Goal: Information Seeking & Learning: Find specific fact

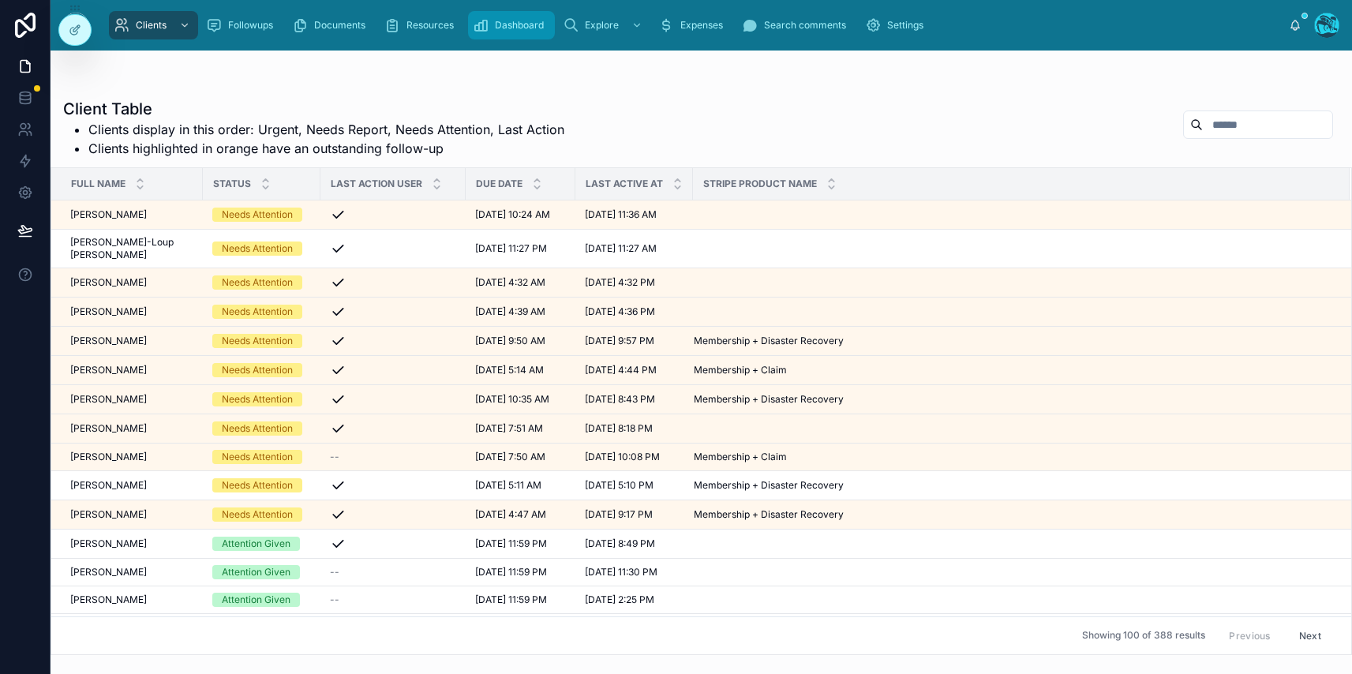
click at [490, 22] on div "Dashboard" at bounding box center [511, 25] width 77 height 25
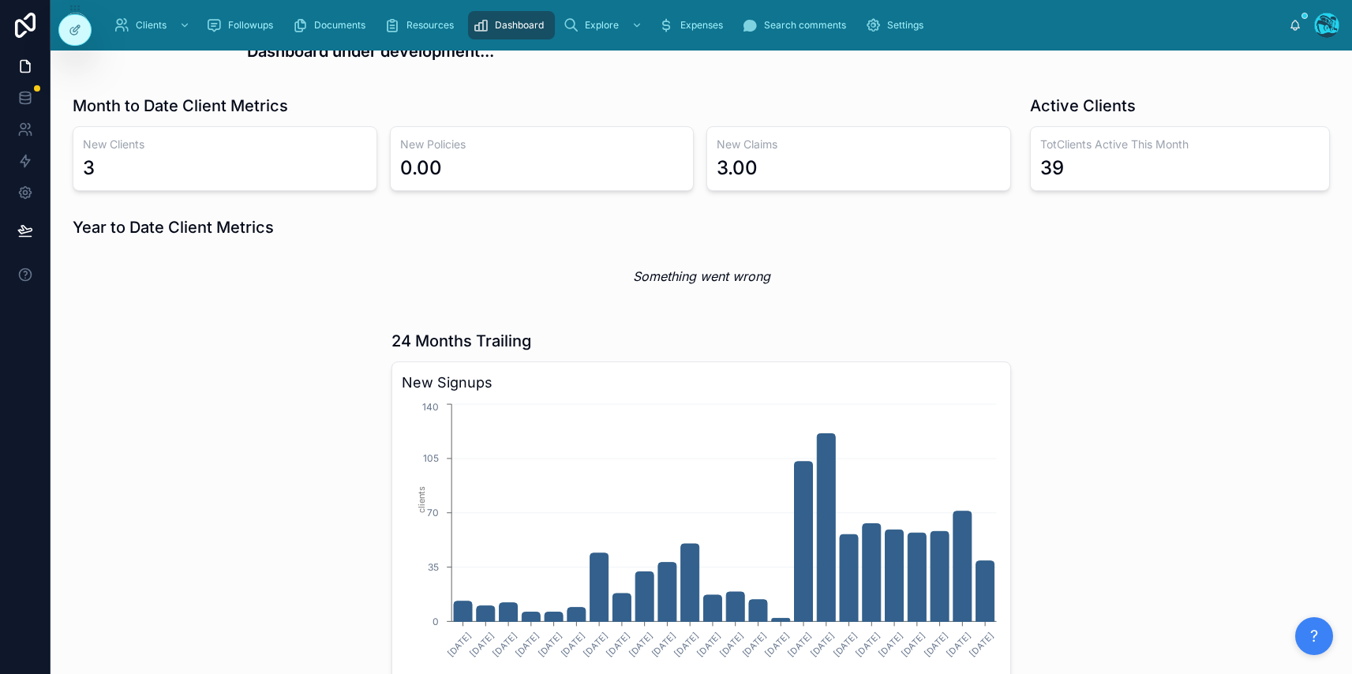
scroll to position [425, 0]
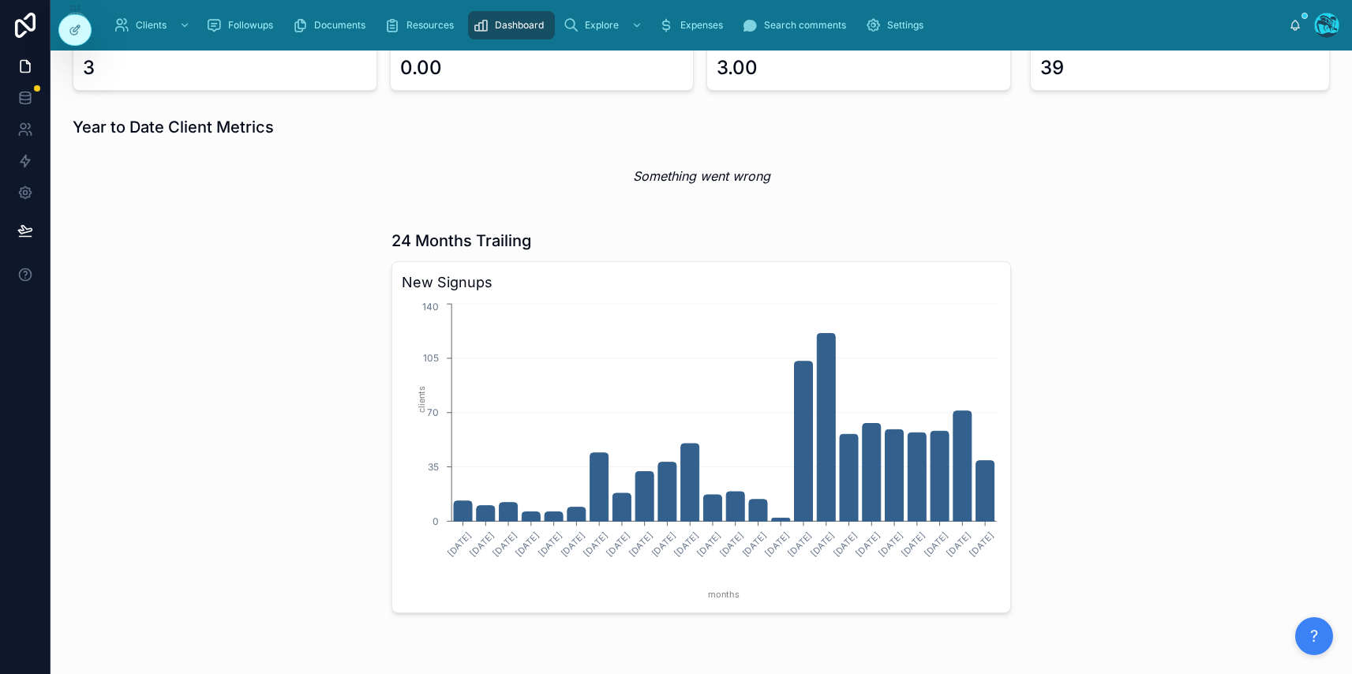
click at [850, 472] on icon "chart" at bounding box center [849, 477] width 18 height 87
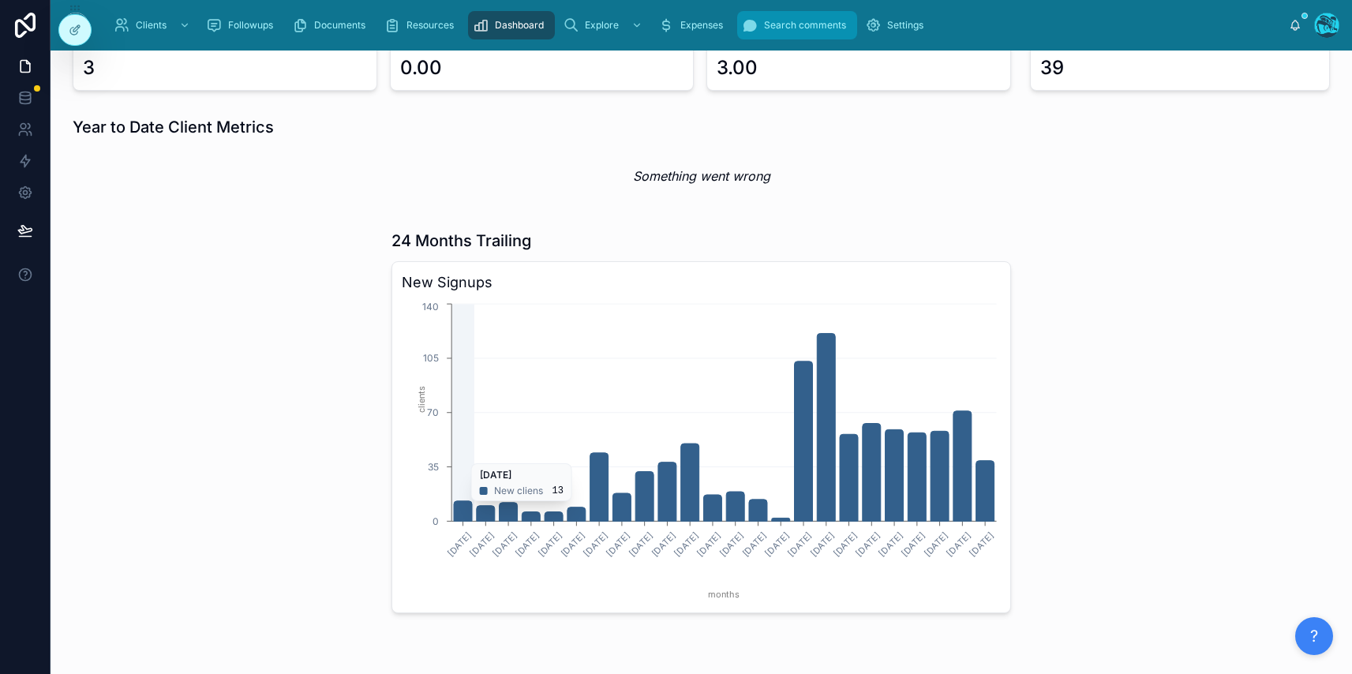
click at [781, 28] on span "Search comments" at bounding box center [805, 25] width 82 height 13
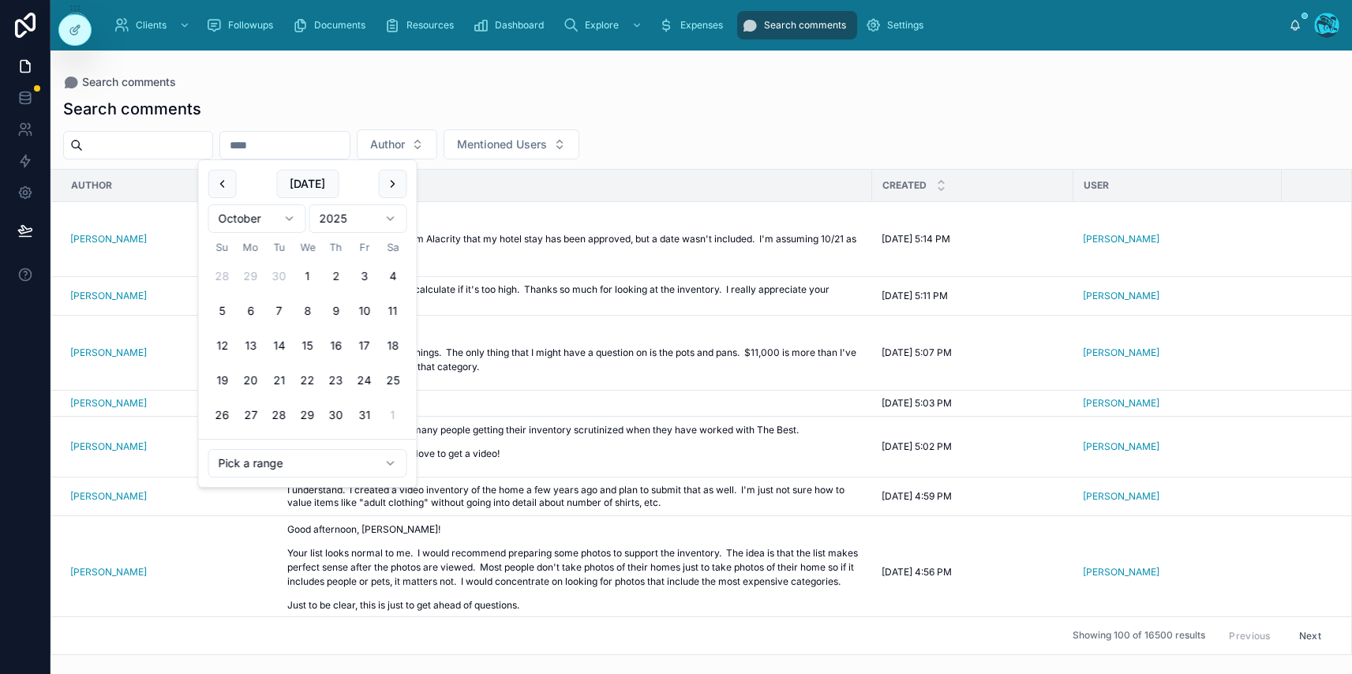
click at [273, 147] on input "text" at bounding box center [284, 145] width 129 height 22
click at [132, 144] on input "text" at bounding box center [147, 145] width 129 height 22
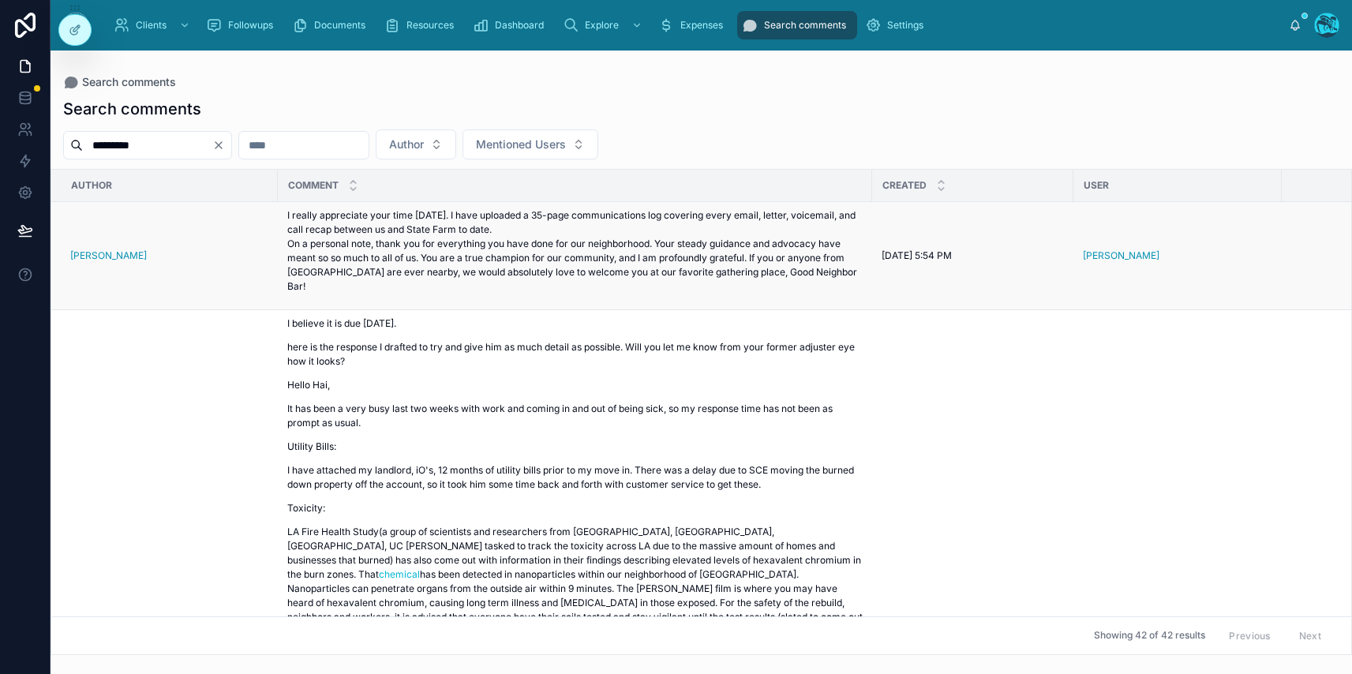
click at [384, 227] on p "I really appreciate your time [DATE]. I have uploaded a 35-page communications …" at bounding box center [574, 250] width 575 height 85
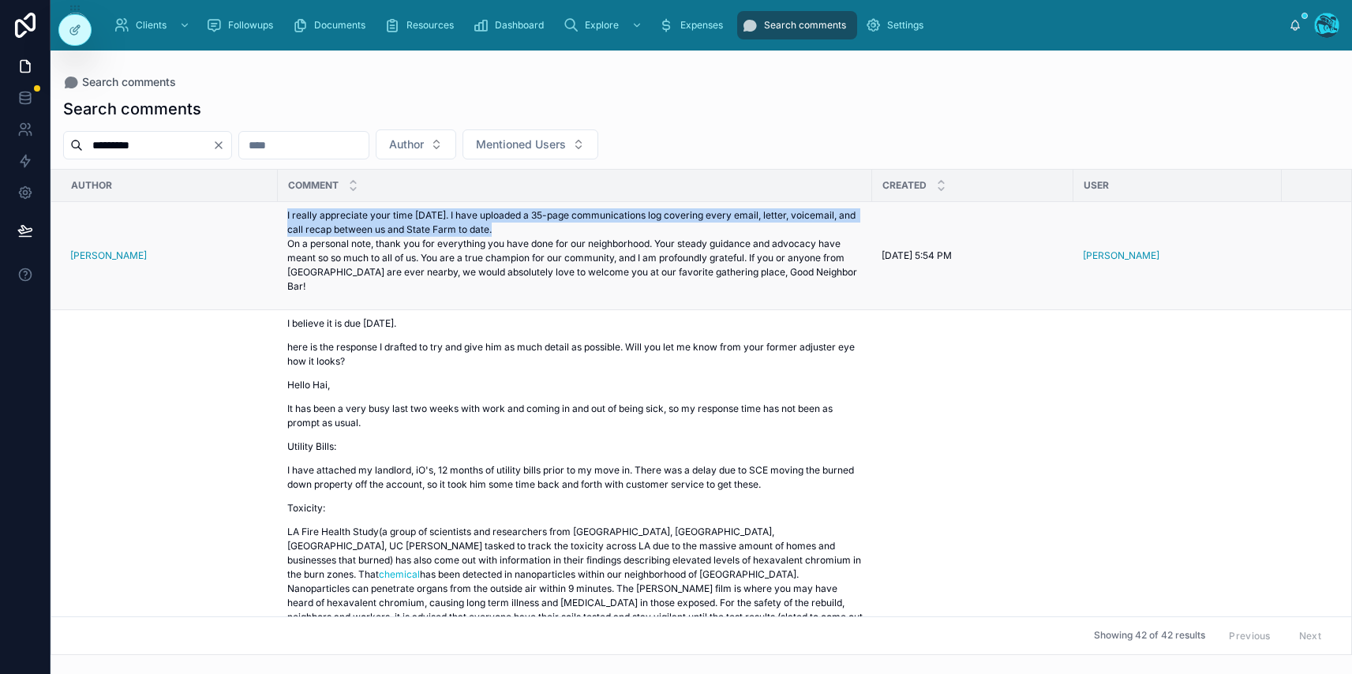
click at [384, 227] on p "I really appreciate your time [DATE]. I have uploaded a 35-page communications …" at bounding box center [574, 250] width 575 height 85
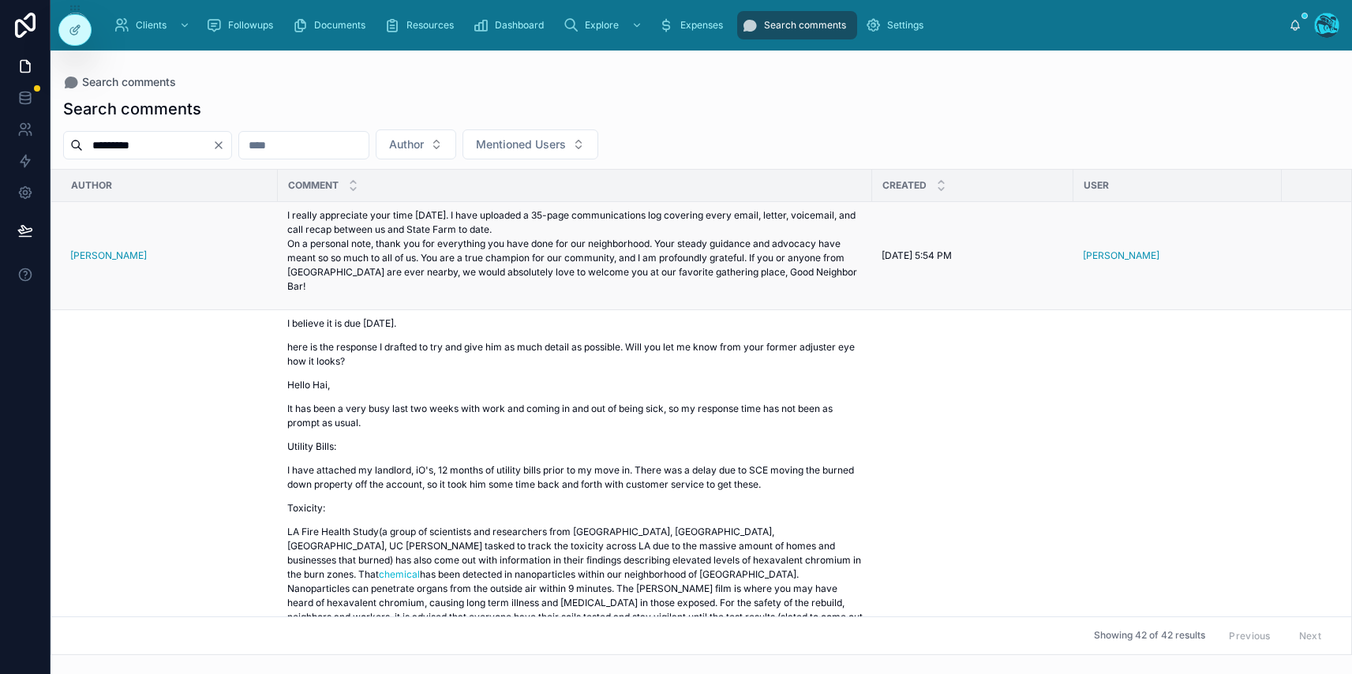
click at [375, 249] on p "I really appreciate your time [DATE]. I have uploaded a 35-page communications …" at bounding box center [574, 250] width 575 height 85
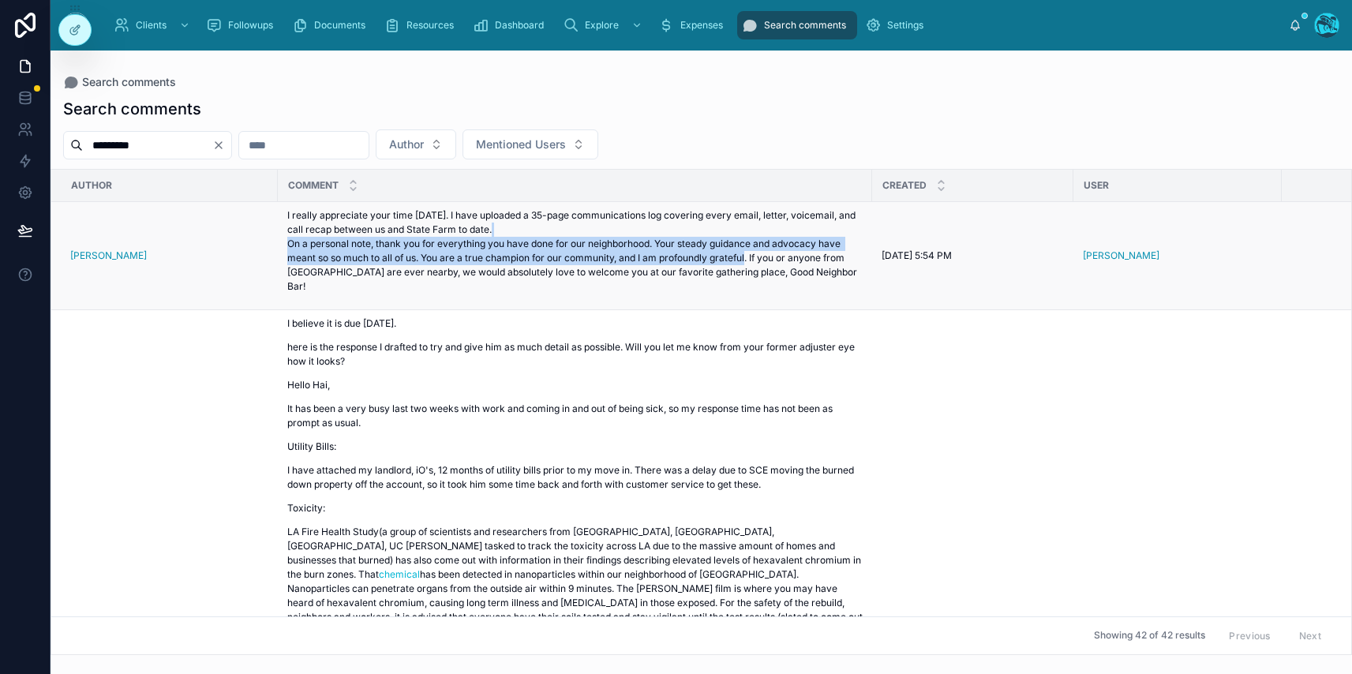
drag, startPoint x: 288, startPoint y: 241, endPoint x: 752, endPoint y: 256, distance: 464.4
click at [752, 256] on p "I really appreciate your time [DATE]. I have uploaded a 35-page communications …" at bounding box center [574, 250] width 575 height 85
copy p "On a personal note, thank you for everything you have done for our neighborhood…"
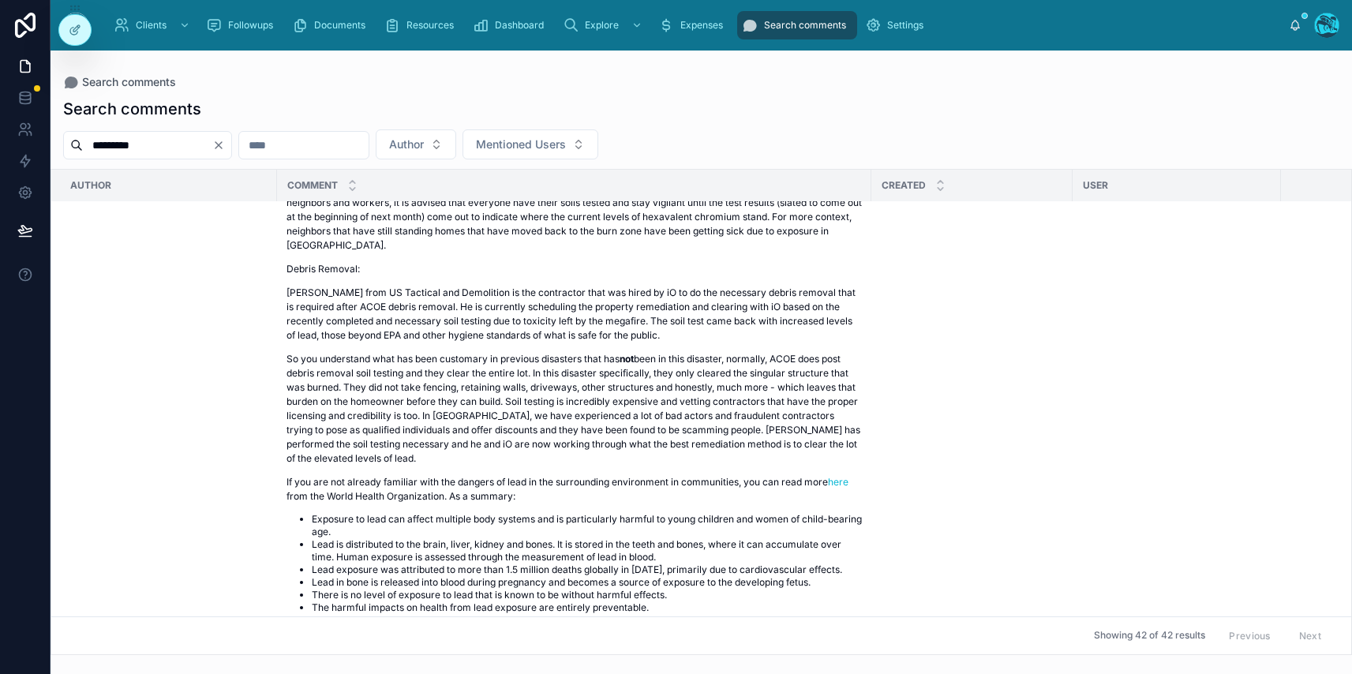
scroll to position [0, 1]
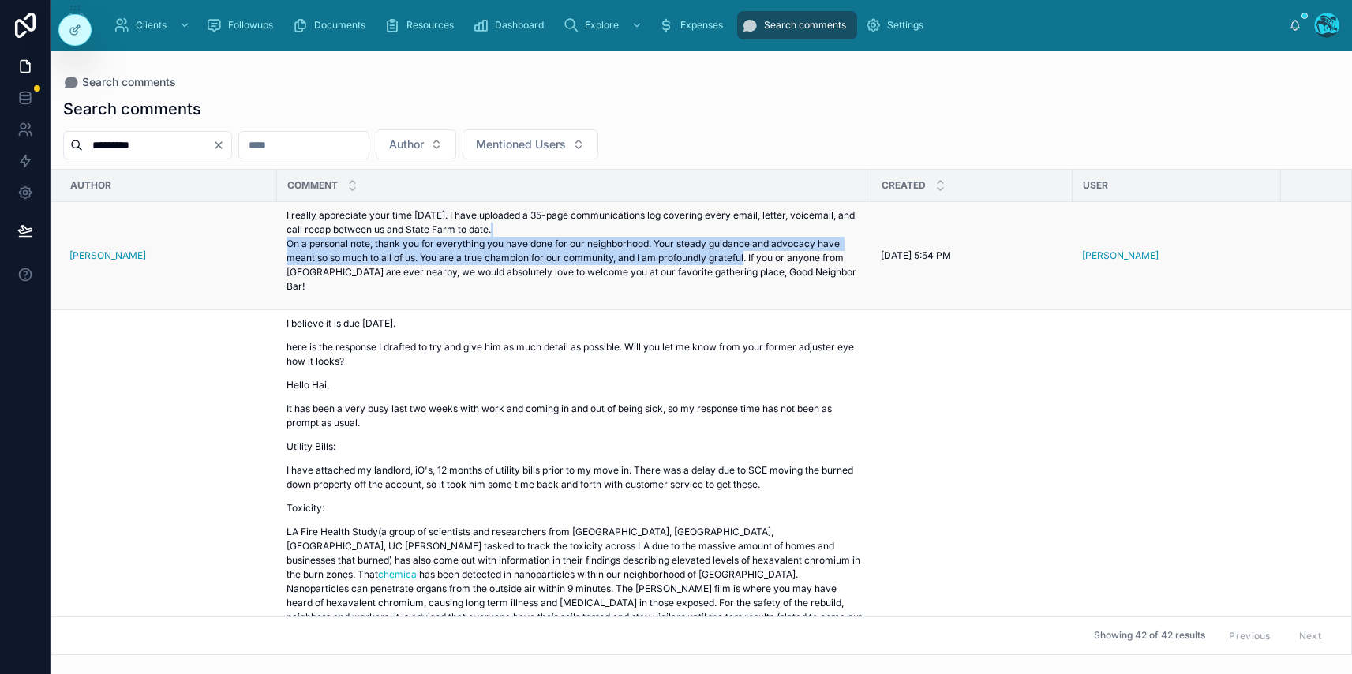
copy p "On a personal note, thank you for everything you have done for our neighborhood…"
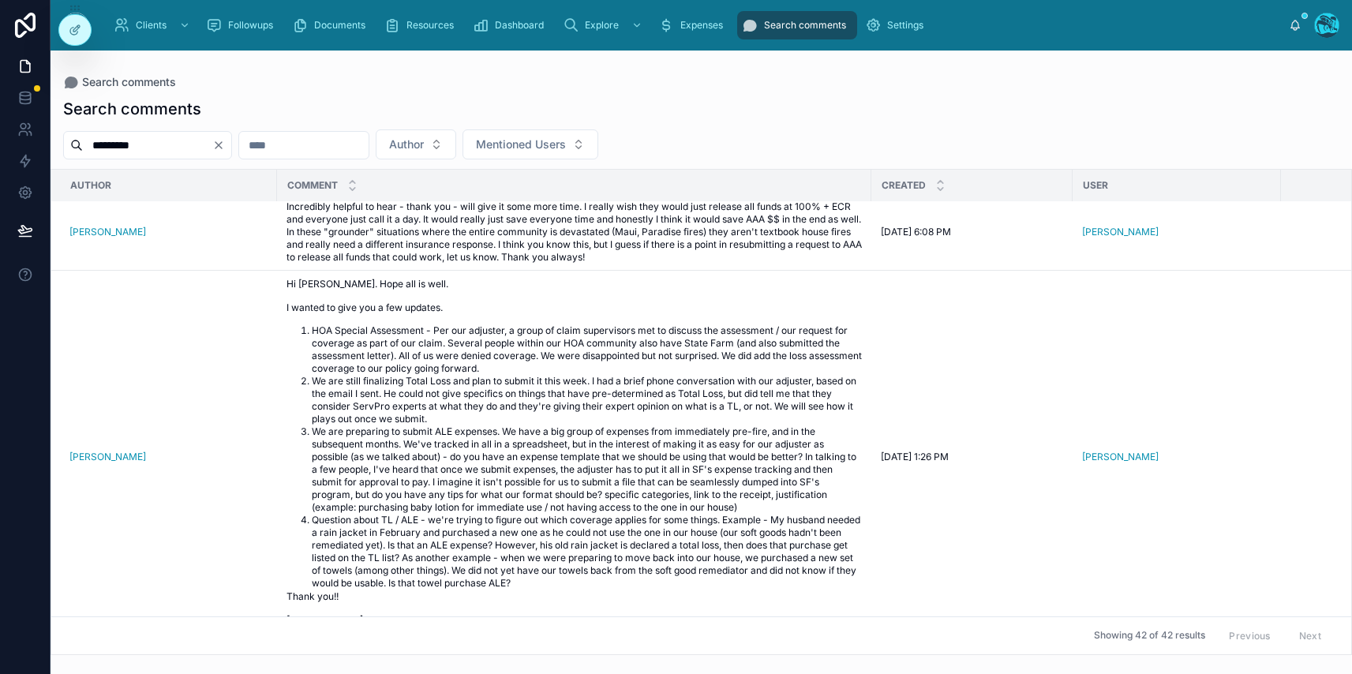
scroll to position [2893, 1]
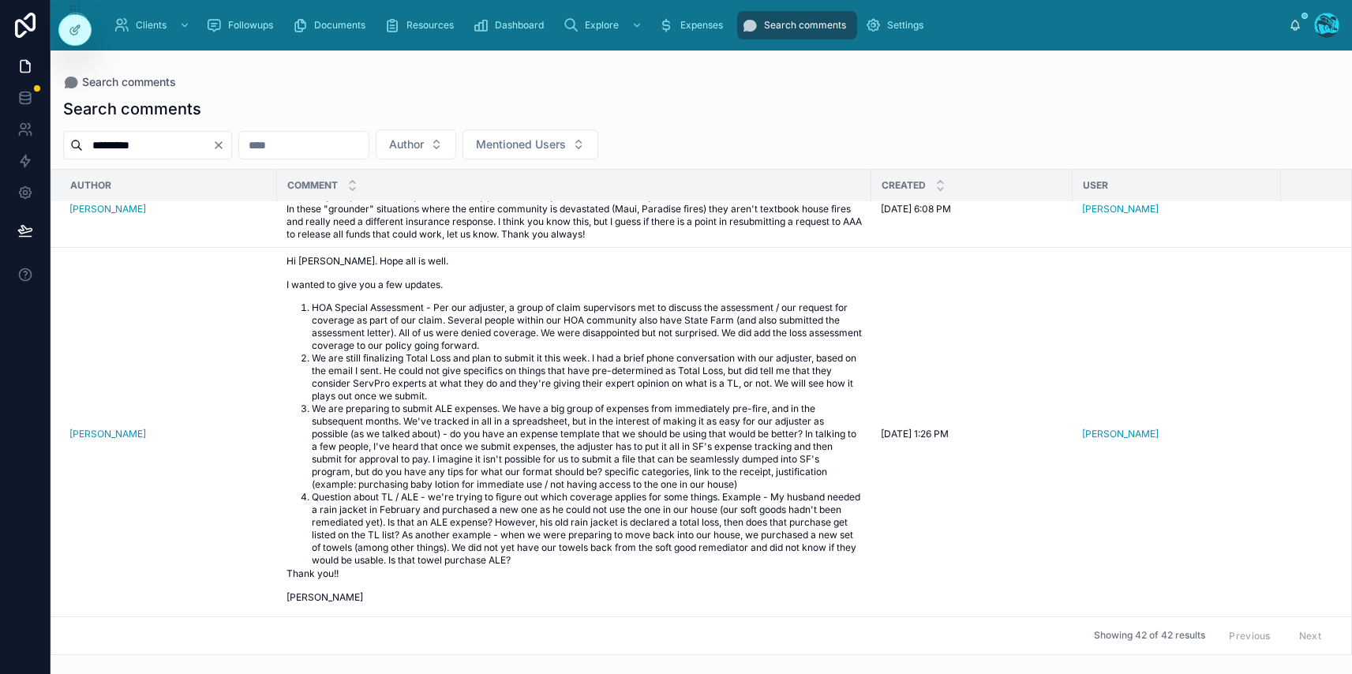
click at [115, 141] on input "*********" at bounding box center [147, 145] width 129 height 22
type input "********"
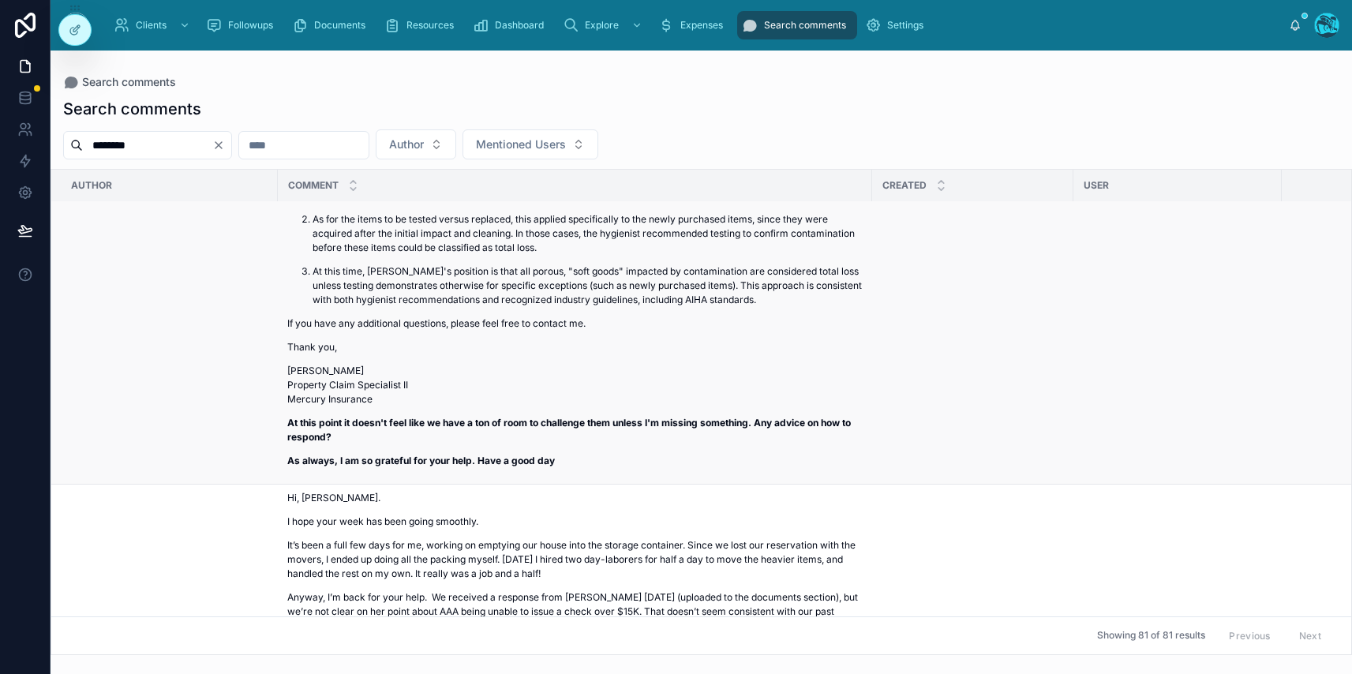
scroll to position [1162, 0]
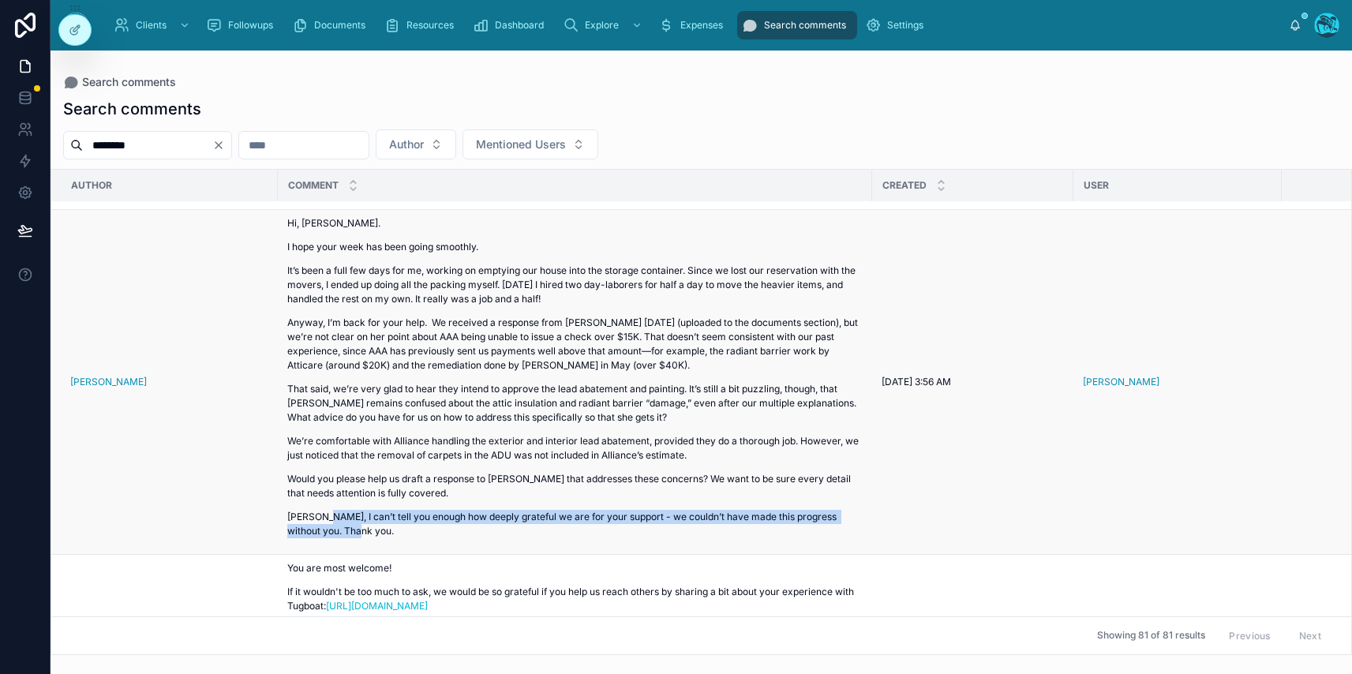
drag, startPoint x: 322, startPoint y: 505, endPoint x: 620, endPoint y: 519, distance: 298.7
click at [620, 519] on p "[PERSON_NAME], I can’t tell you enough how deeply grateful we are for your supp…" at bounding box center [574, 524] width 575 height 28
copy p "I can’t tell you enough how deeply grateful we are for your support - we couldn…"
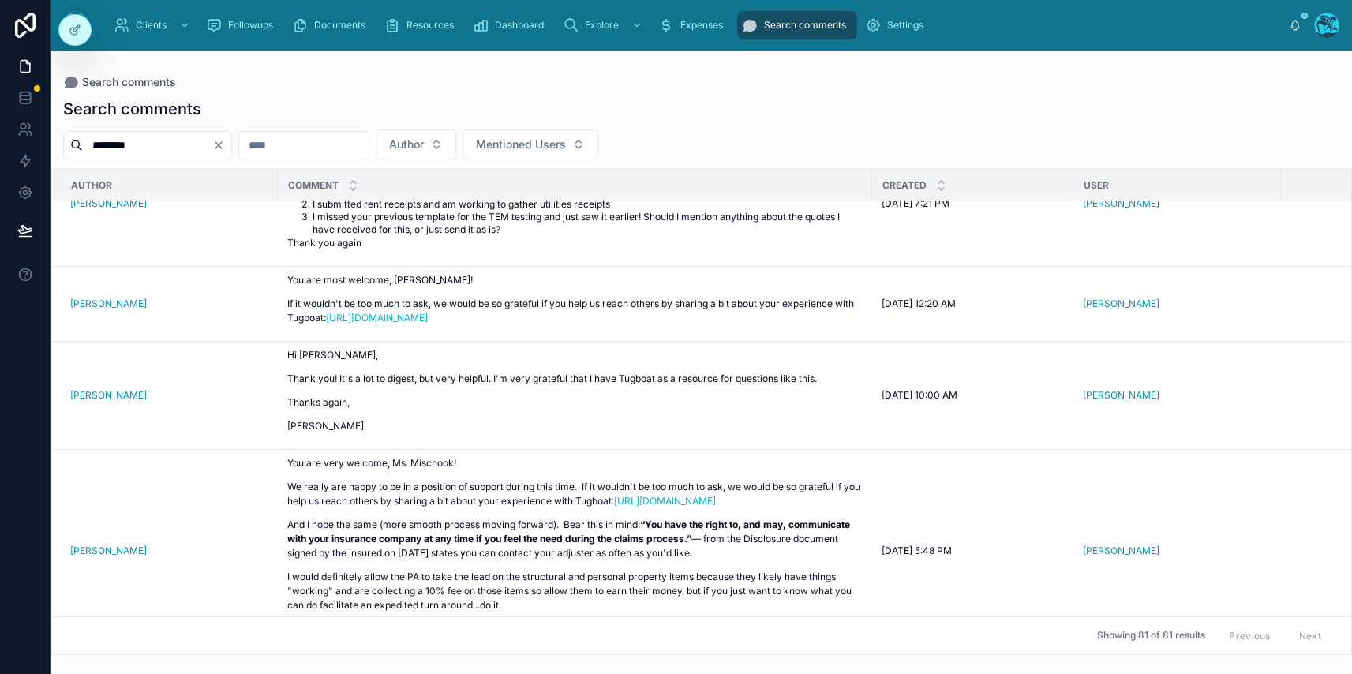
scroll to position [2342, 0]
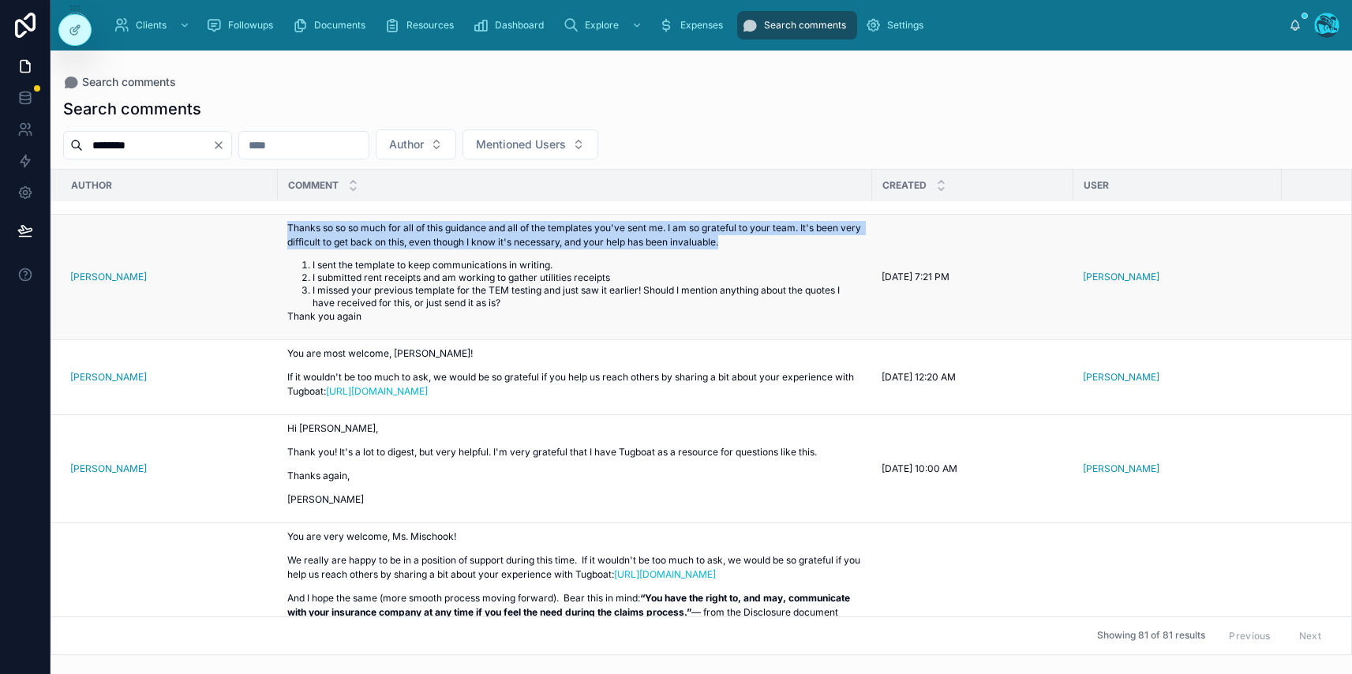
drag, startPoint x: 283, startPoint y: 240, endPoint x: 779, endPoint y: 259, distance: 496.9
click at [779, 259] on td "Thanks so so so much for all of this guidance and all of the templates you've s…" at bounding box center [575, 278] width 594 height 126
copy p "Thanks so so so much for all of this guidance and all of the templates you've s…"
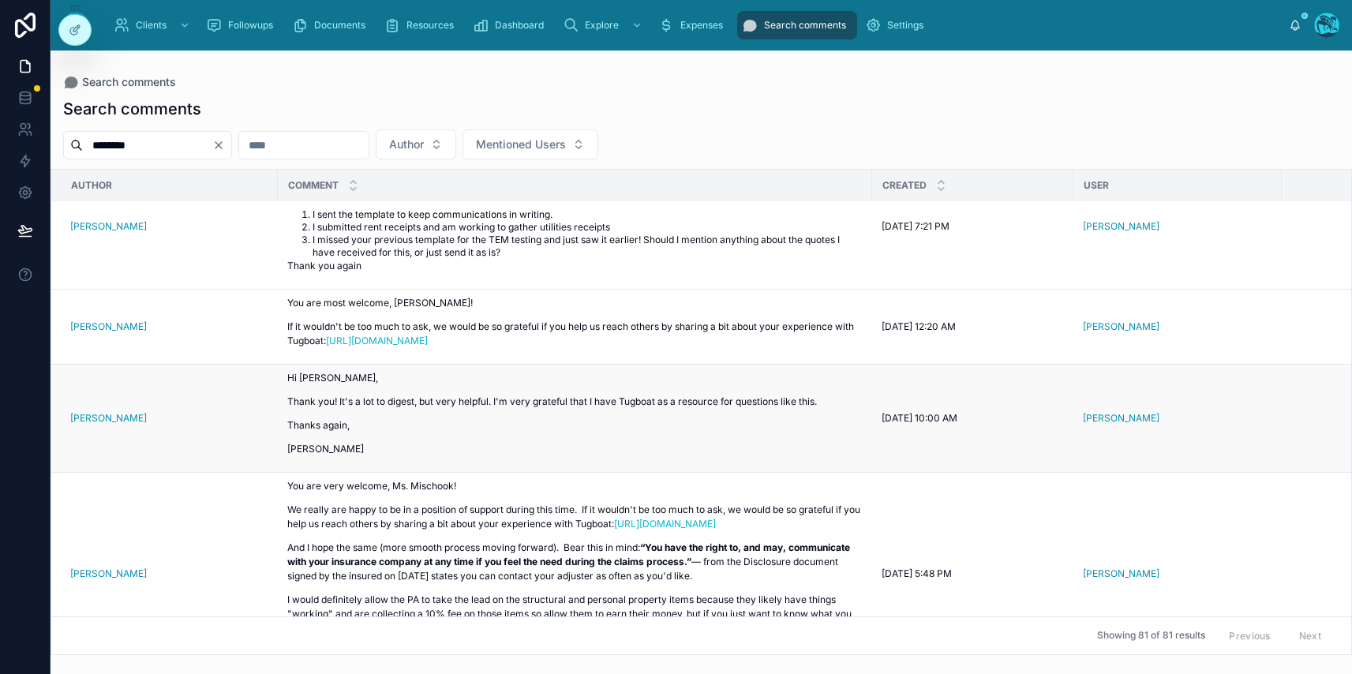
scroll to position [2392, 0]
click at [313, 410] on p "Thank you! It's a lot to digest, but very helpful. I'm very grateful that I hav…" at bounding box center [552, 402] width 530 height 14
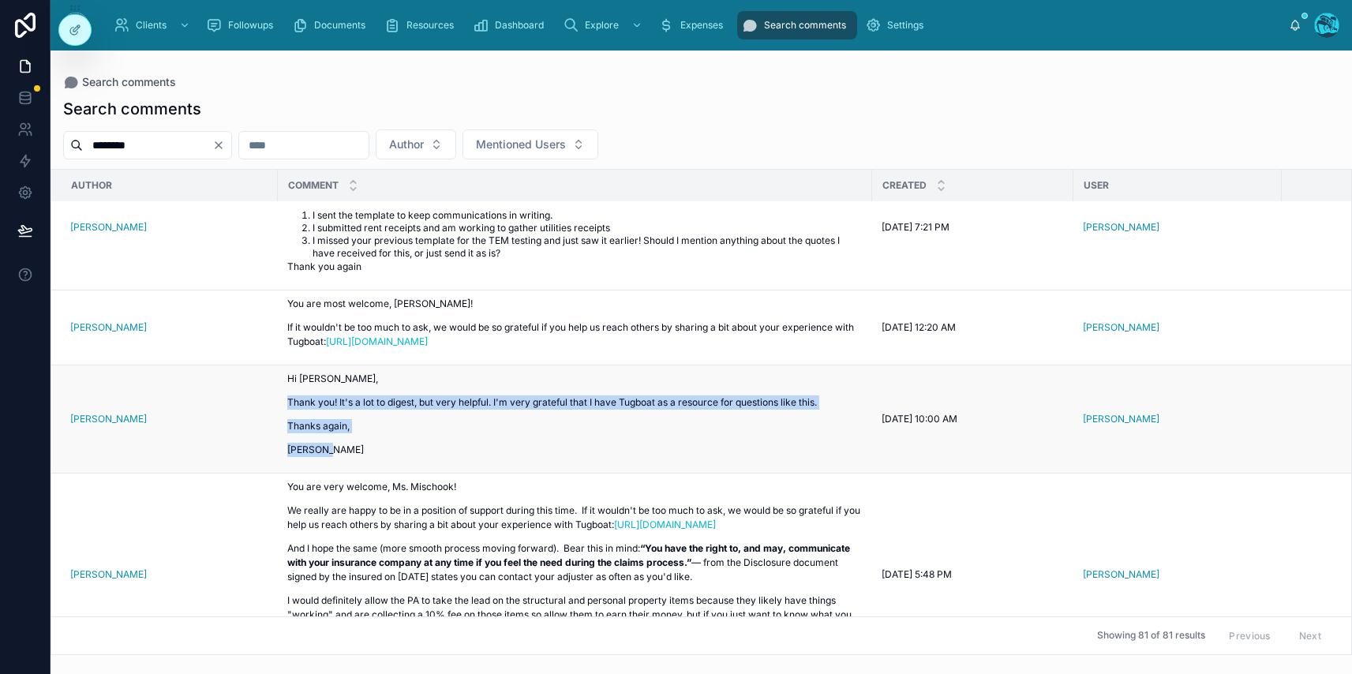
drag, startPoint x: 287, startPoint y: 414, endPoint x: 347, endPoint y: 473, distance: 83.2
click at [347, 467] on div "Hi [PERSON_NAME], Thank you! It's a lot to digest, but very helpful. I'm very g…" at bounding box center [552, 419] width 530 height 95
copy div "Thank you! It's a lot to digest, but very helpful. I'm very grateful that I hav…"
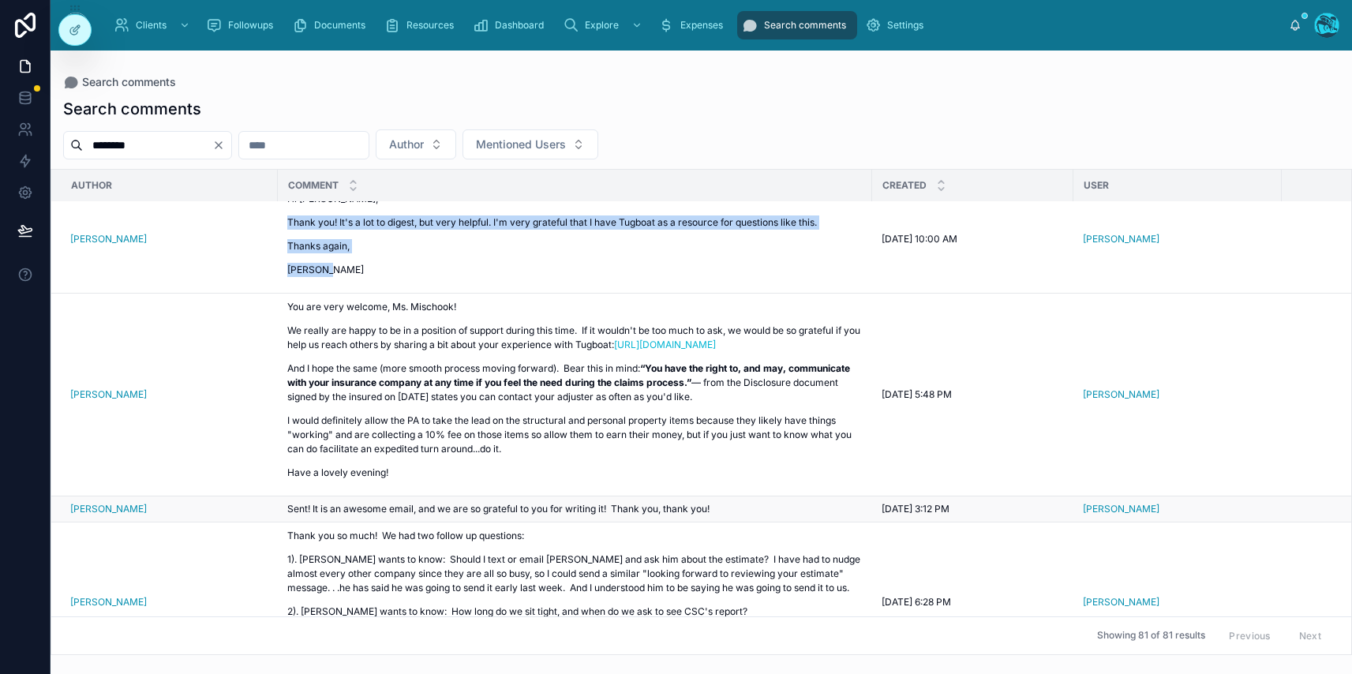
scroll to position [2573, 0]
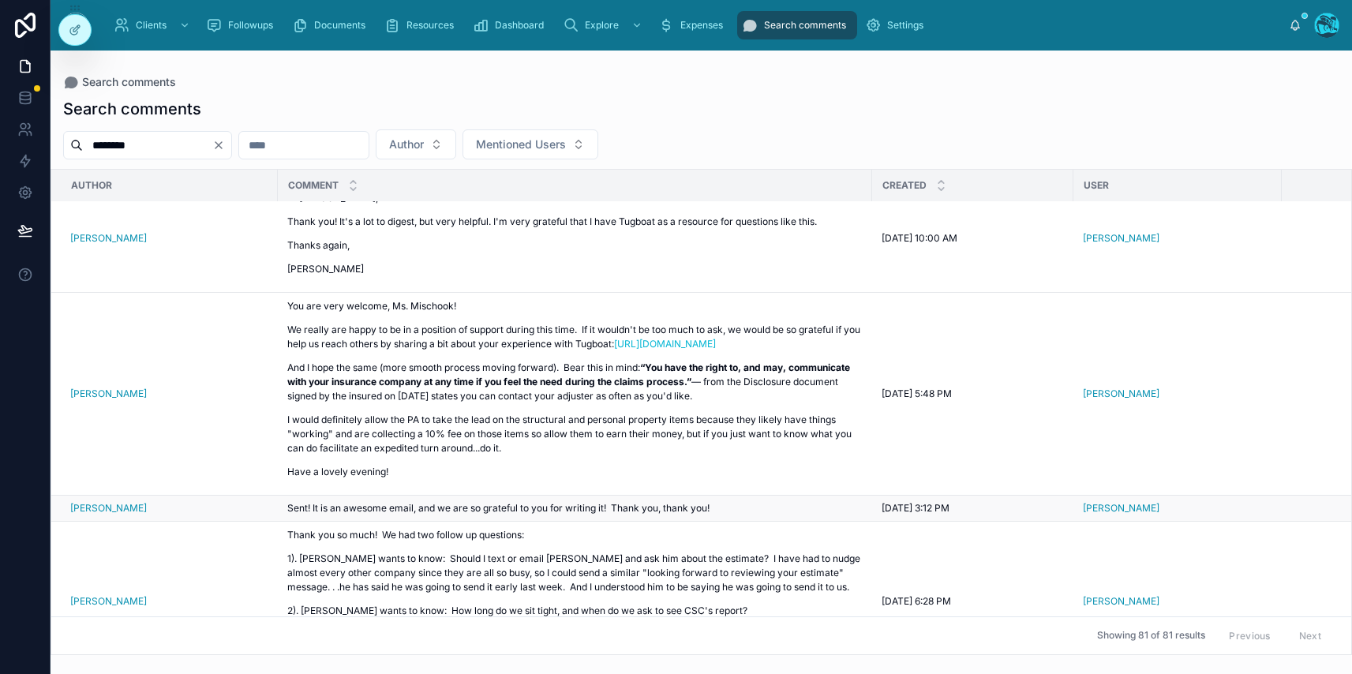
click at [383, 514] on span "Sent! It is an awesome email, and we are so grateful to you for writing it! Tha…" at bounding box center [498, 508] width 422 height 12
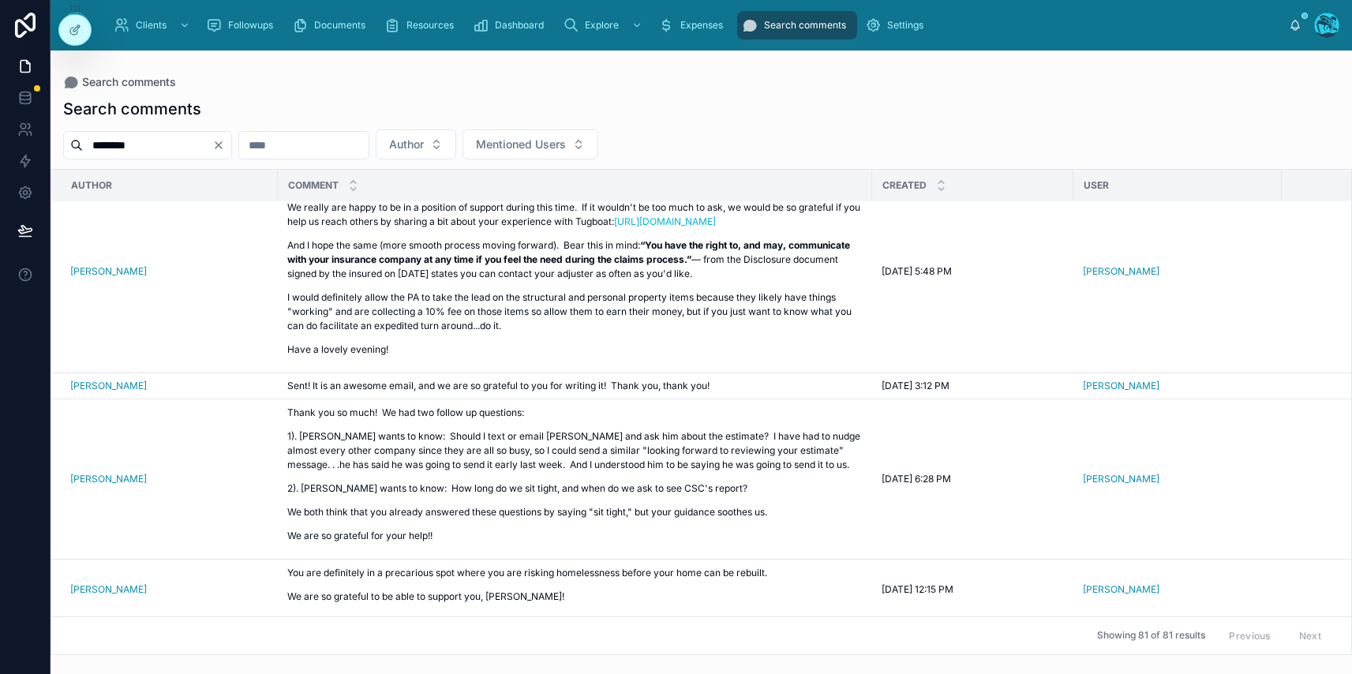
scroll to position [2707, 0]
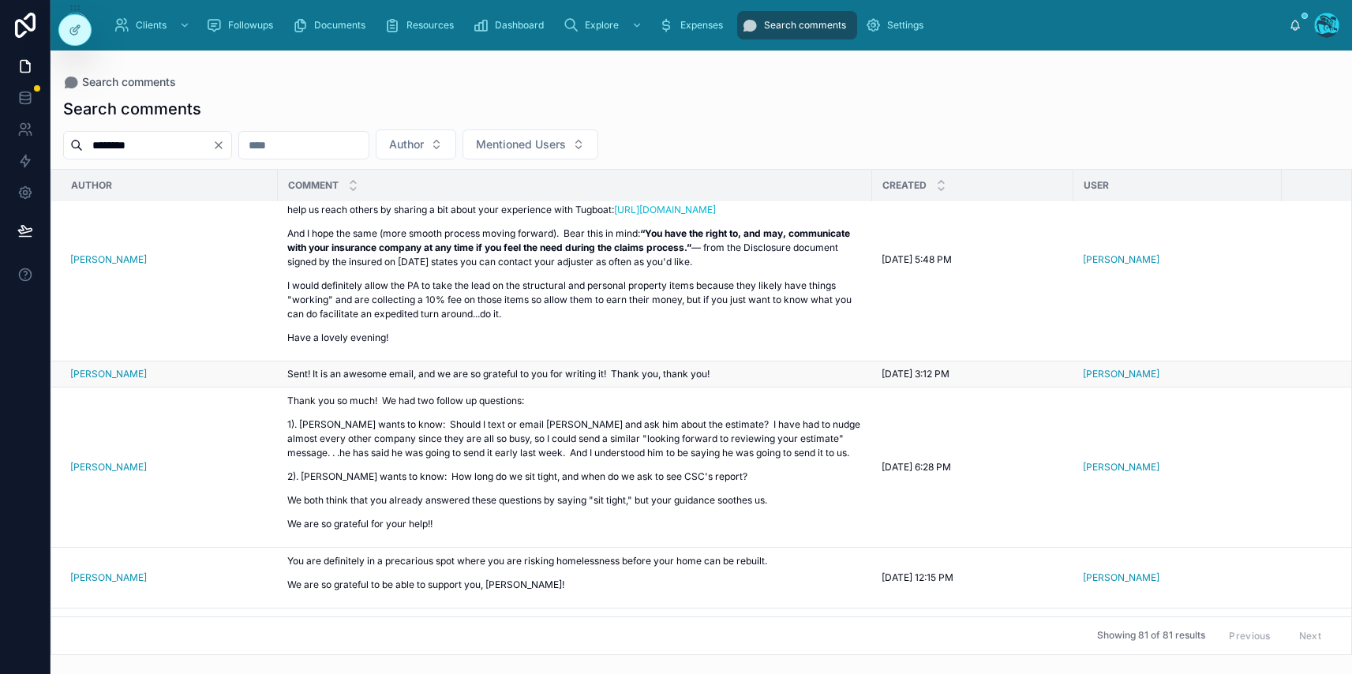
click at [297, 380] on span "Sent! It is an awesome email, and we are so grateful to you for writing it! Tha…" at bounding box center [498, 374] width 422 height 12
copy div "Sent! It is an awesome email, and we are so grateful to you for writing it! Tha…"
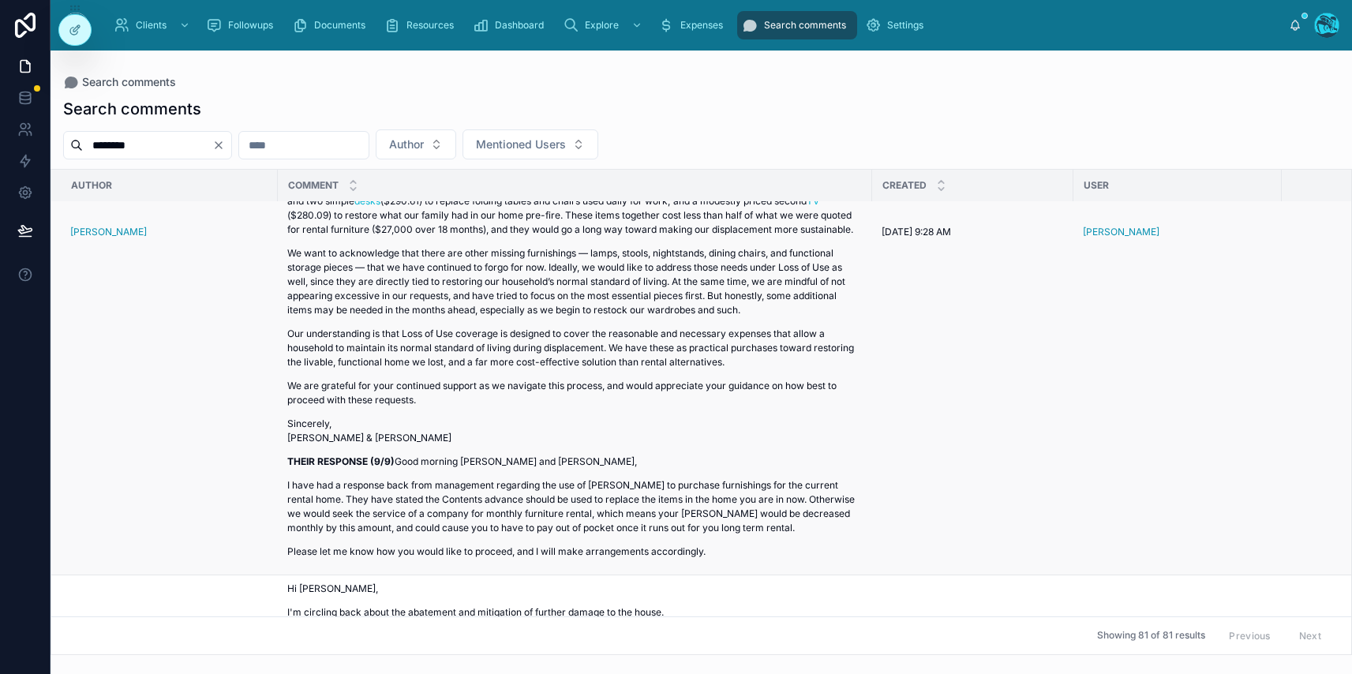
scroll to position [3376, 0]
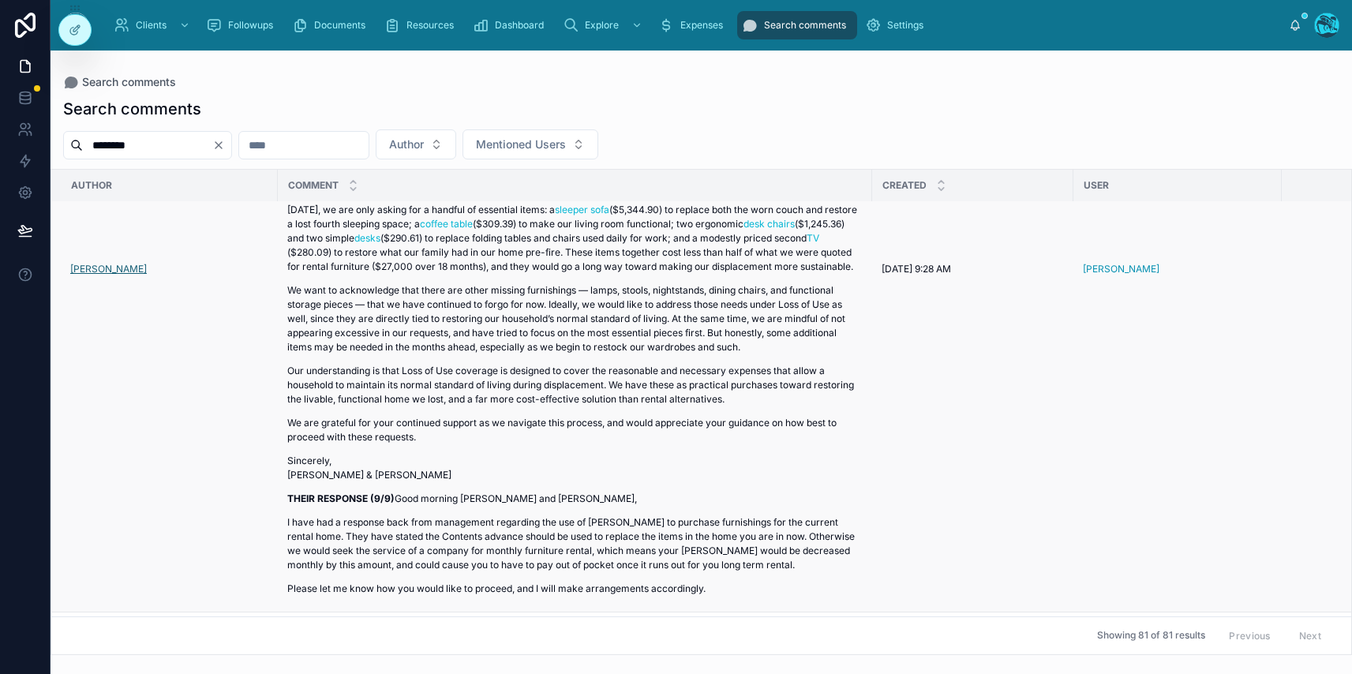
click at [99, 275] on span "[PERSON_NAME]" at bounding box center [108, 269] width 77 height 13
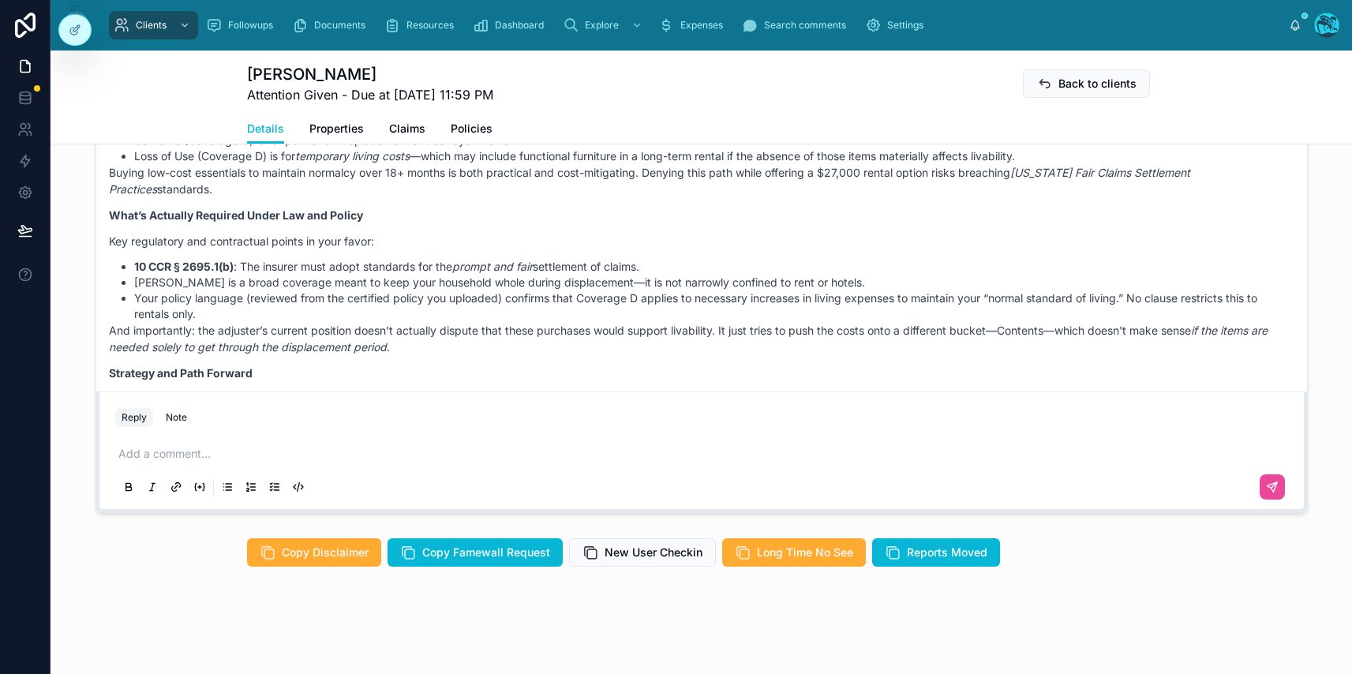
scroll to position [6835, 0]
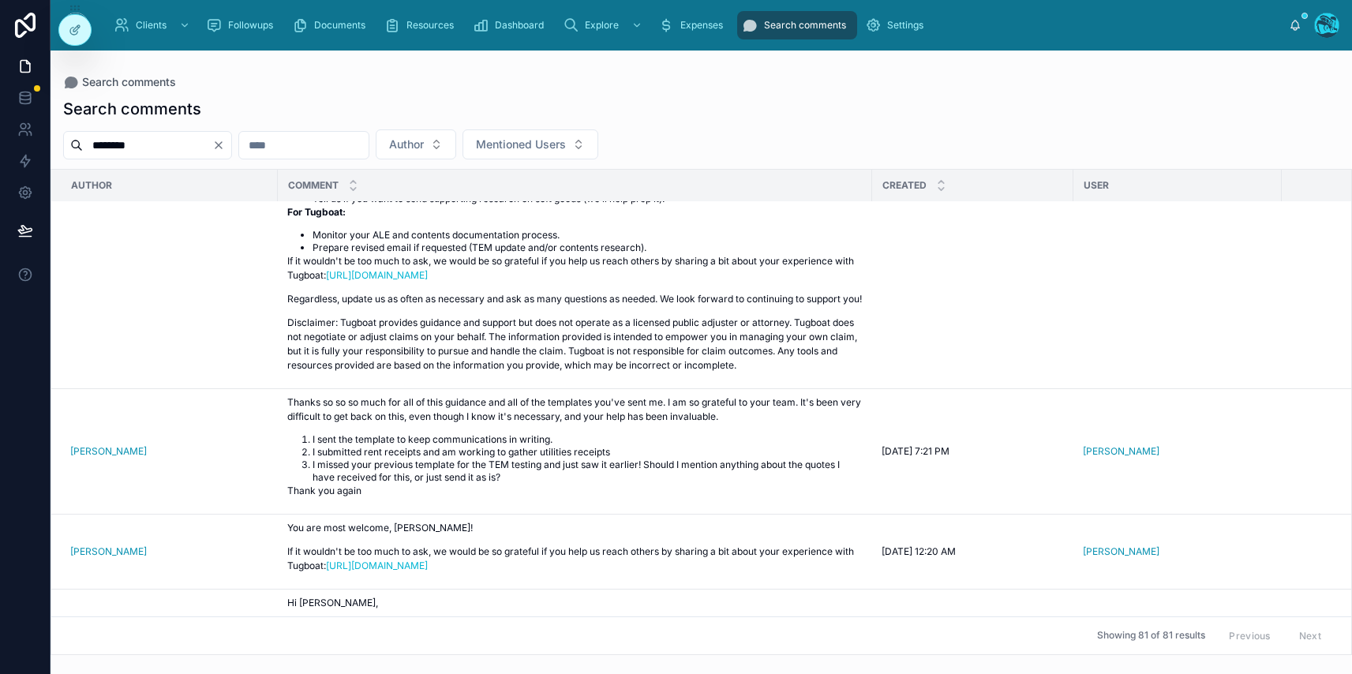
scroll to position [2172, 0]
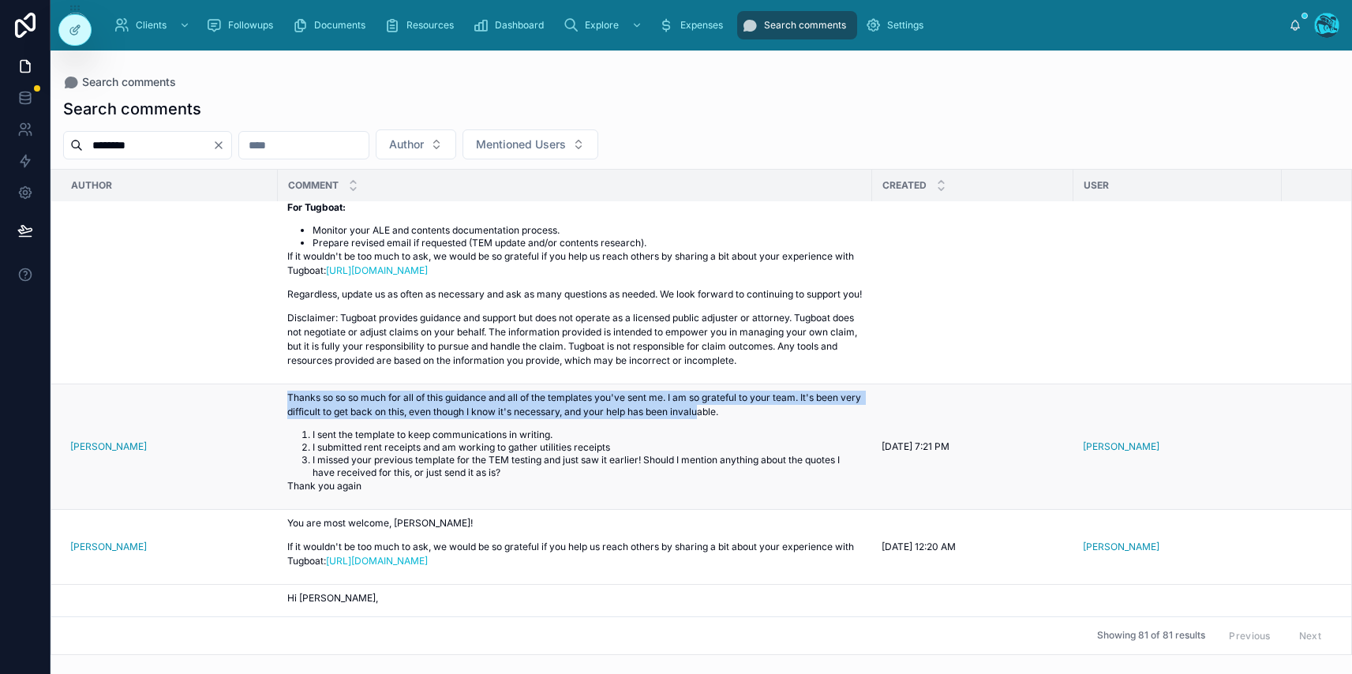
drag, startPoint x: 287, startPoint y: 418, endPoint x: 728, endPoint y: 434, distance: 441.6
click at [728, 434] on td "Thanks so so so much for all of this guidance and all of the templates you've s…" at bounding box center [575, 447] width 594 height 126
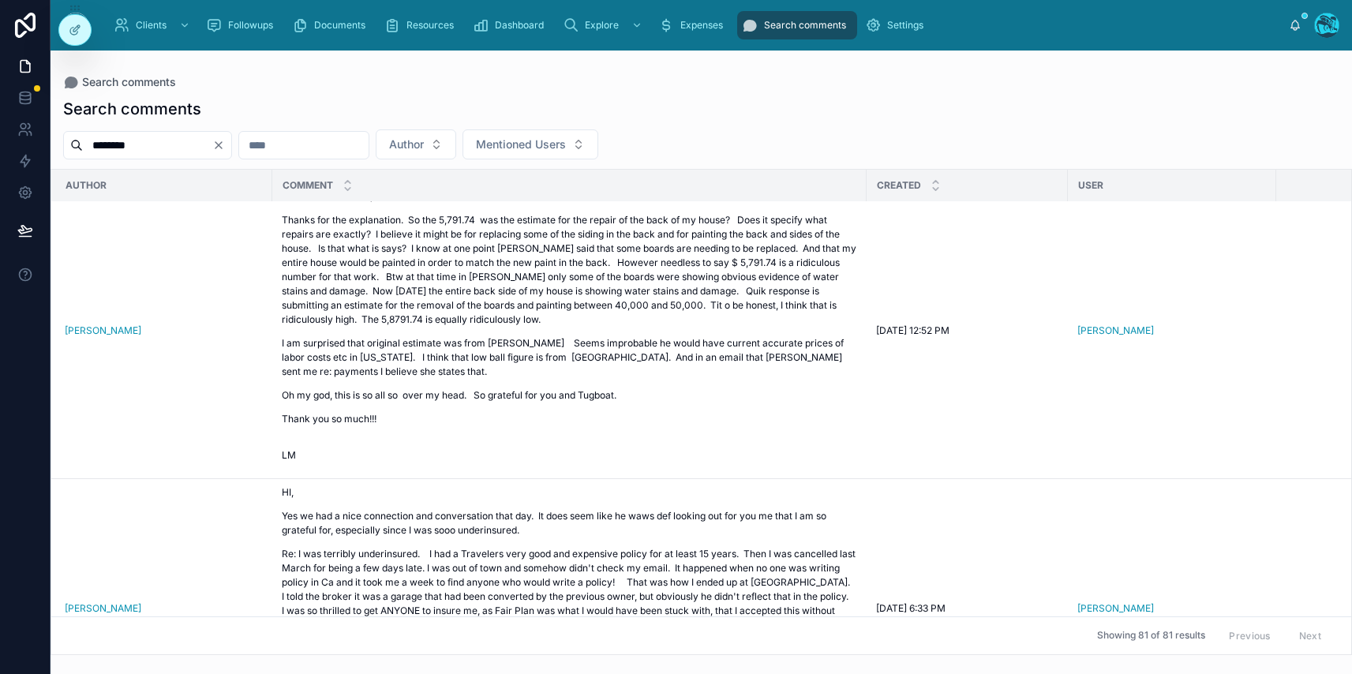
scroll to position [4896, 6]
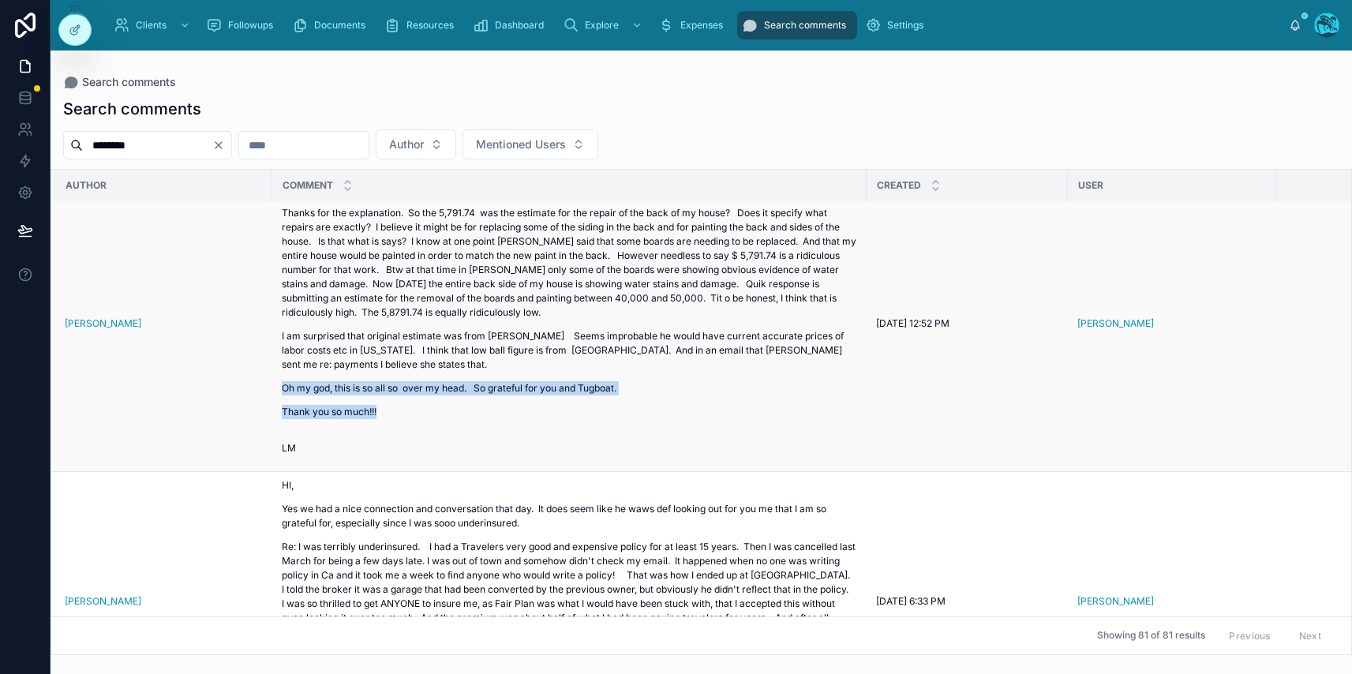
drag, startPoint x: 283, startPoint y: 458, endPoint x: 476, endPoint y: 484, distance: 195.1
click at [476, 455] on div "Hi [PERSON_NAME], Thanks for the explanation. So the 5,791.74 was the estimate …" at bounding box center [569, 318] width 575 height 273
copy div "Oh my god, this is so all so over my head. So grateful for you and Tugboat. Tha…"
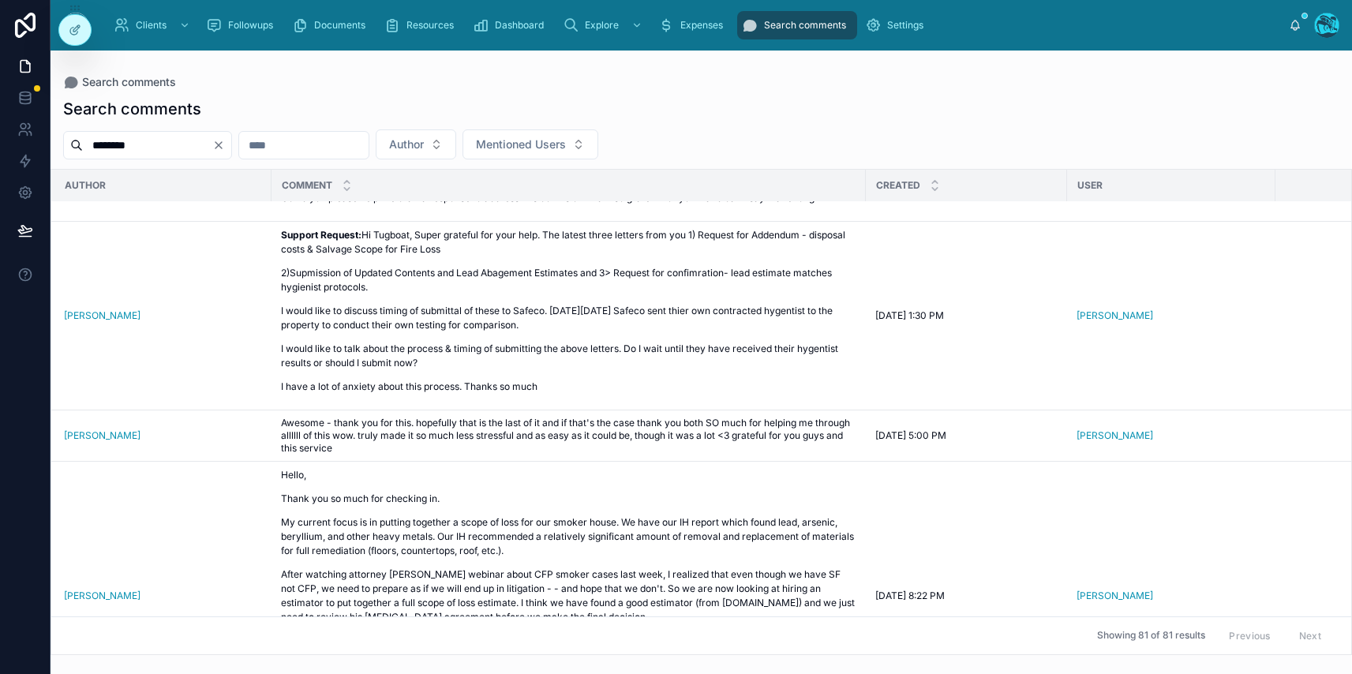
scroll to position [6682, 6]
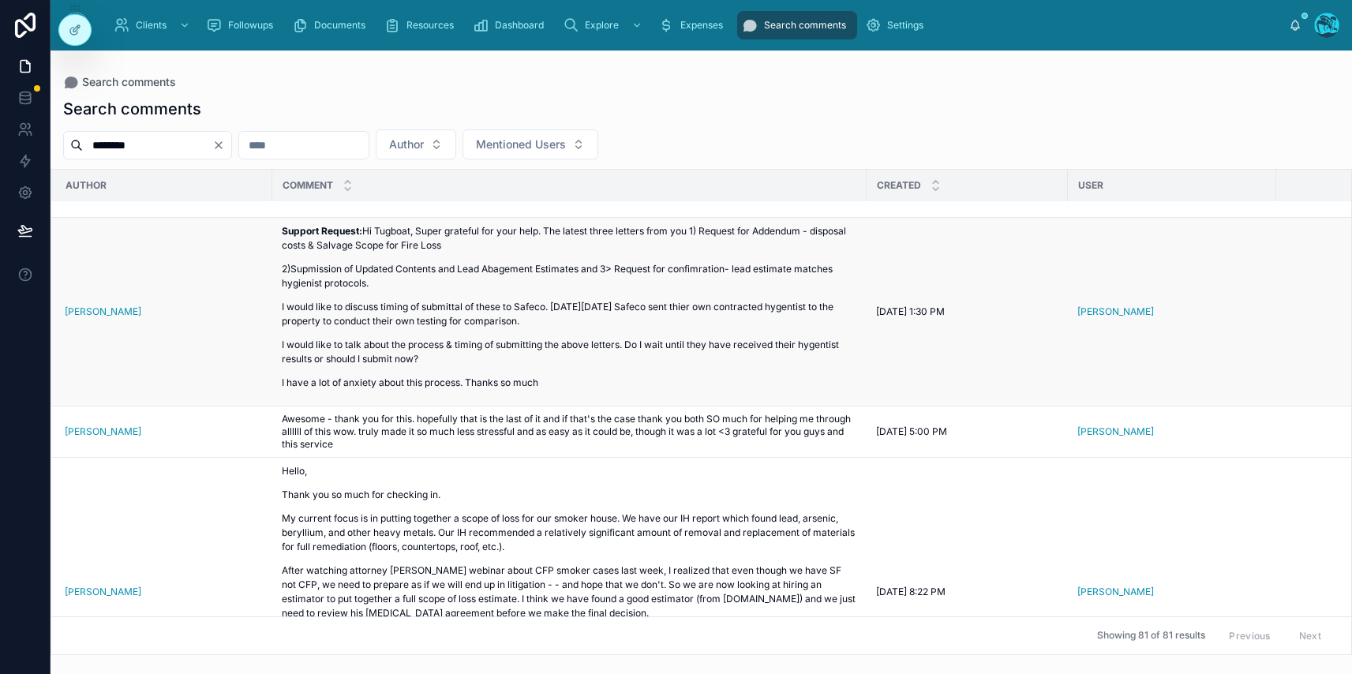
drag, startPoint x: 364, startPoint y: 243, endPoint x: 495, endPoint y: 250, distance: 131.2
click at [495, 250] on p "Support Request: Hi Tugboat, Super grateful for your help. The latest three let…" at bounding box center [569, 238] width 575 height 28
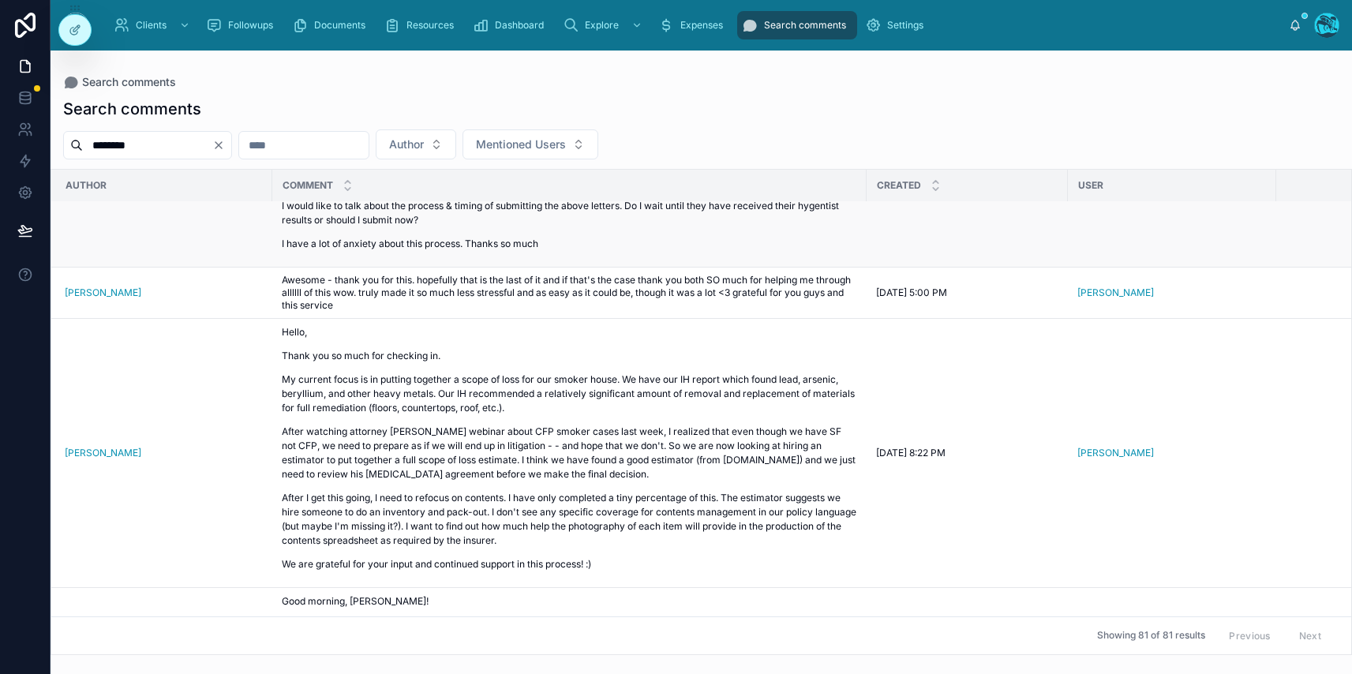
scroll to position [6862, 6]
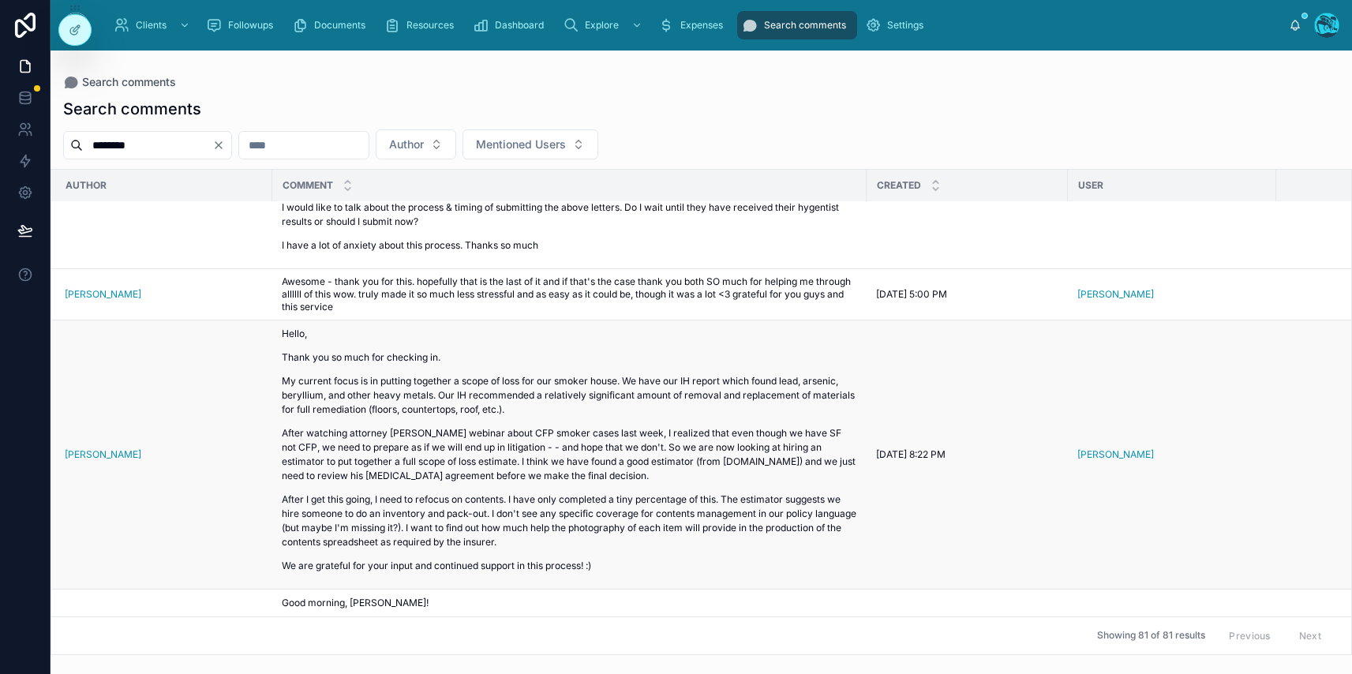
click at [372, 559] on p "We are grateful for your input and continued support in this process! :)" at bounding box center [569, 566] width 575 height 14
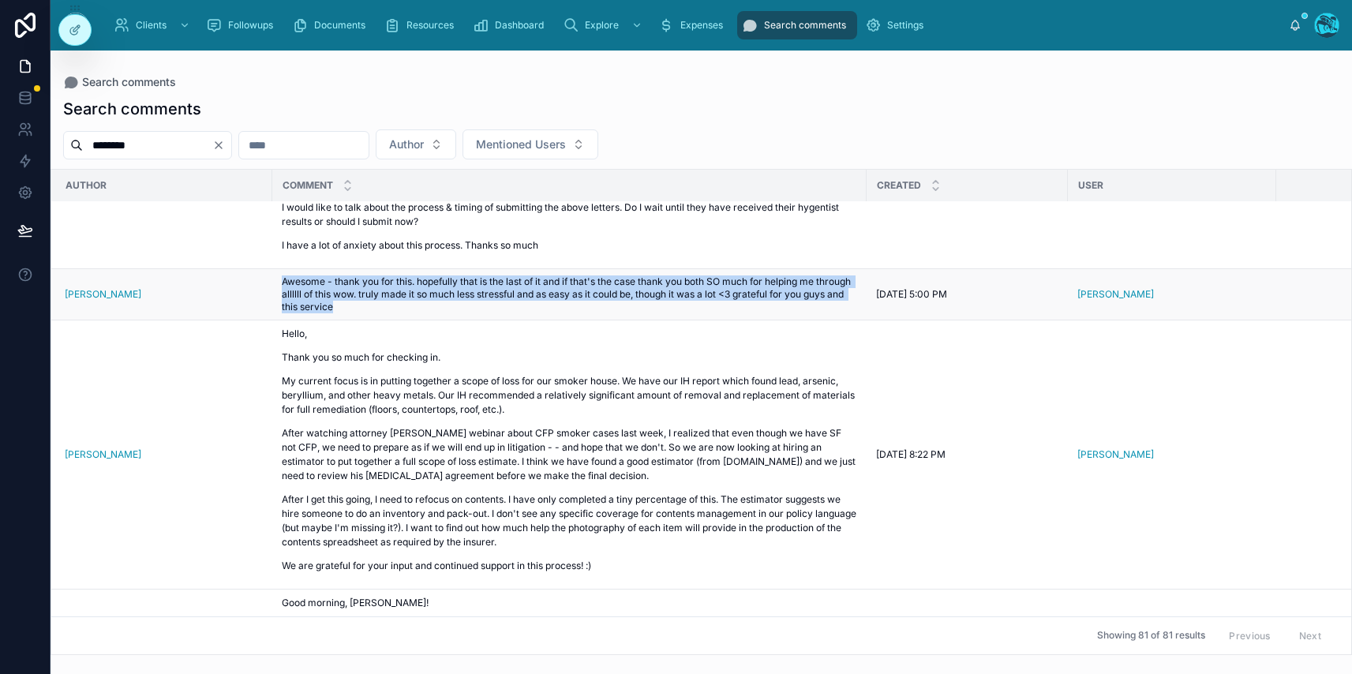
drag, startPoint x: 282, startPoint y: 252, endPoint x: 403, endPoint y: 279, distance: 123.9
click at [403, 279] on span "Awesome - thank you for this. hopefully that is the last of it and if that's th…" at bounding box center [569, 294] width 575 height 38
copy span "Awesome - thank you for this. hopefully that is the last of it and if that's th…"
